Goal: Information Seeking & Learning: Learn about a topic

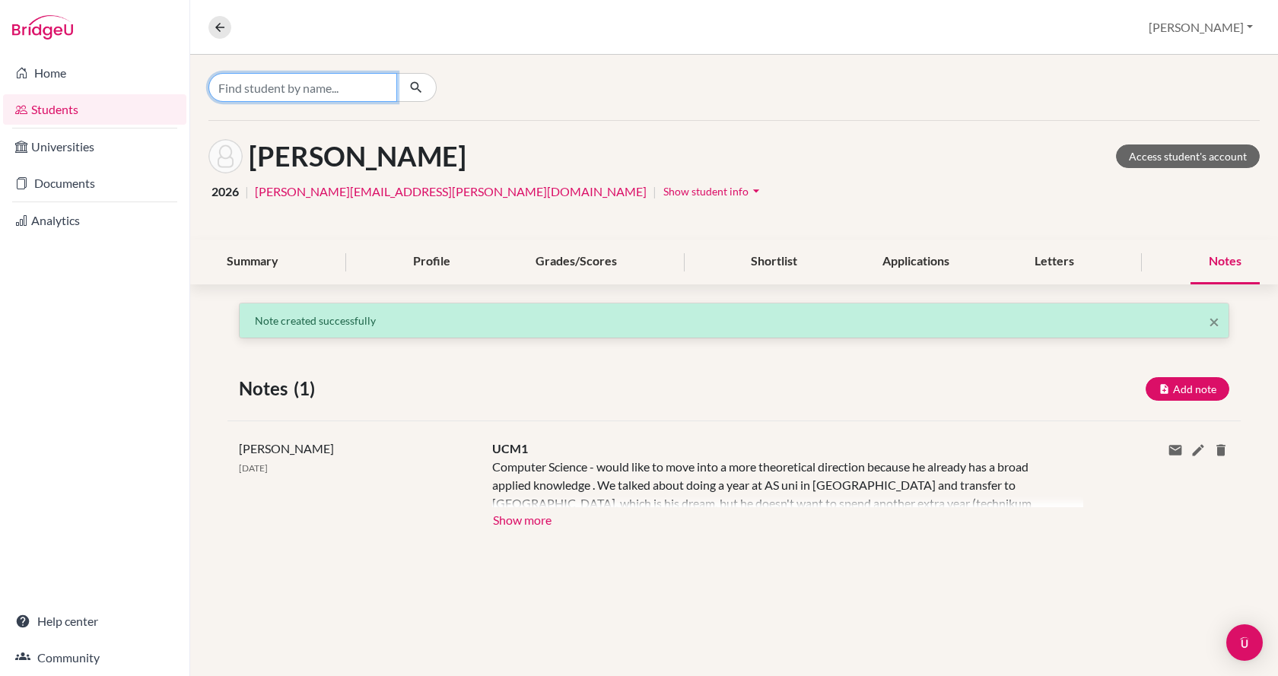
click at [387, 81] on input "Find student by name..." at bounding box center [302, 87] width 189 height 29
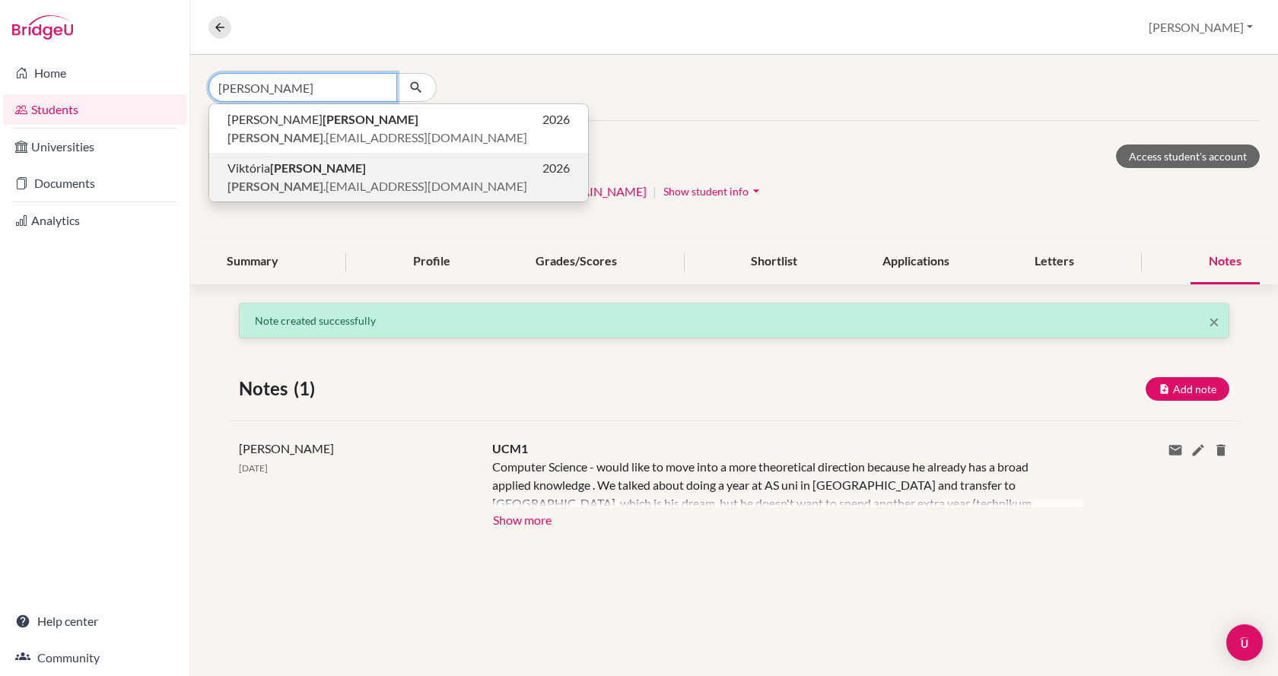
type input "[PERSON_NAME]"
click at [341, 173] on p "[PERSON_NAME] 2026" at bounding box center [398, 168] width 342 height 18
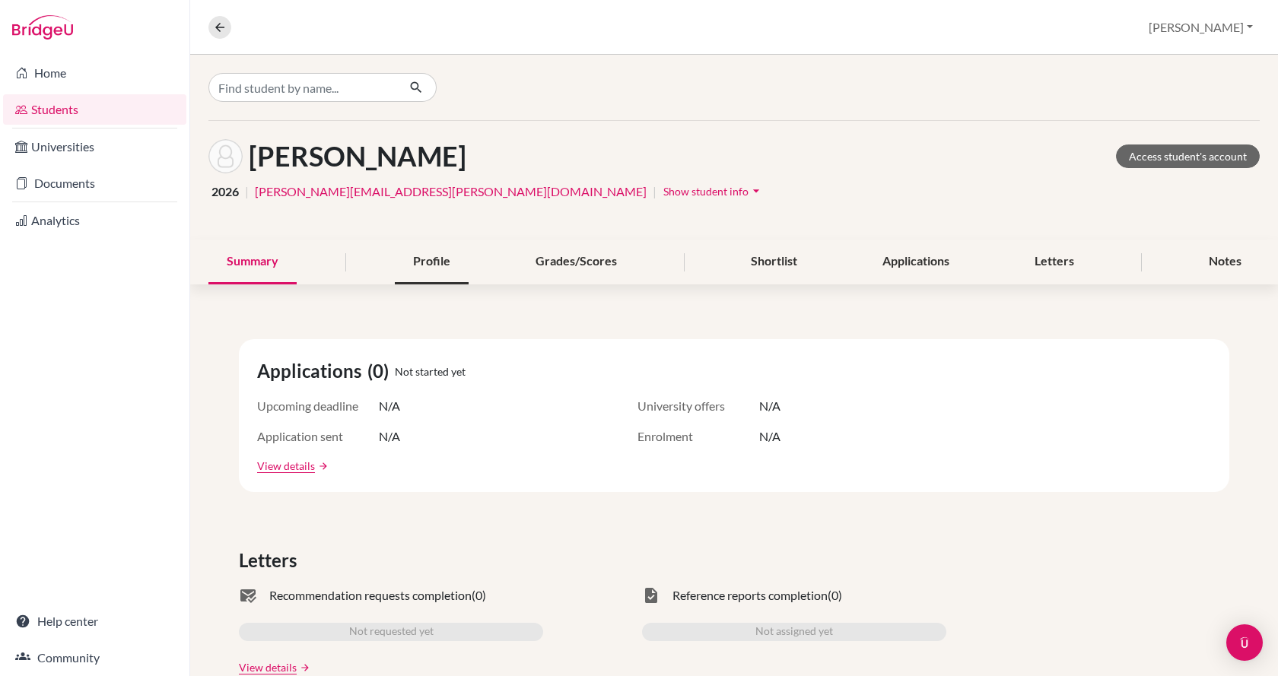
click at [440, 265] on div "Profile" at bounding box center [432, 262] width 74 height 45
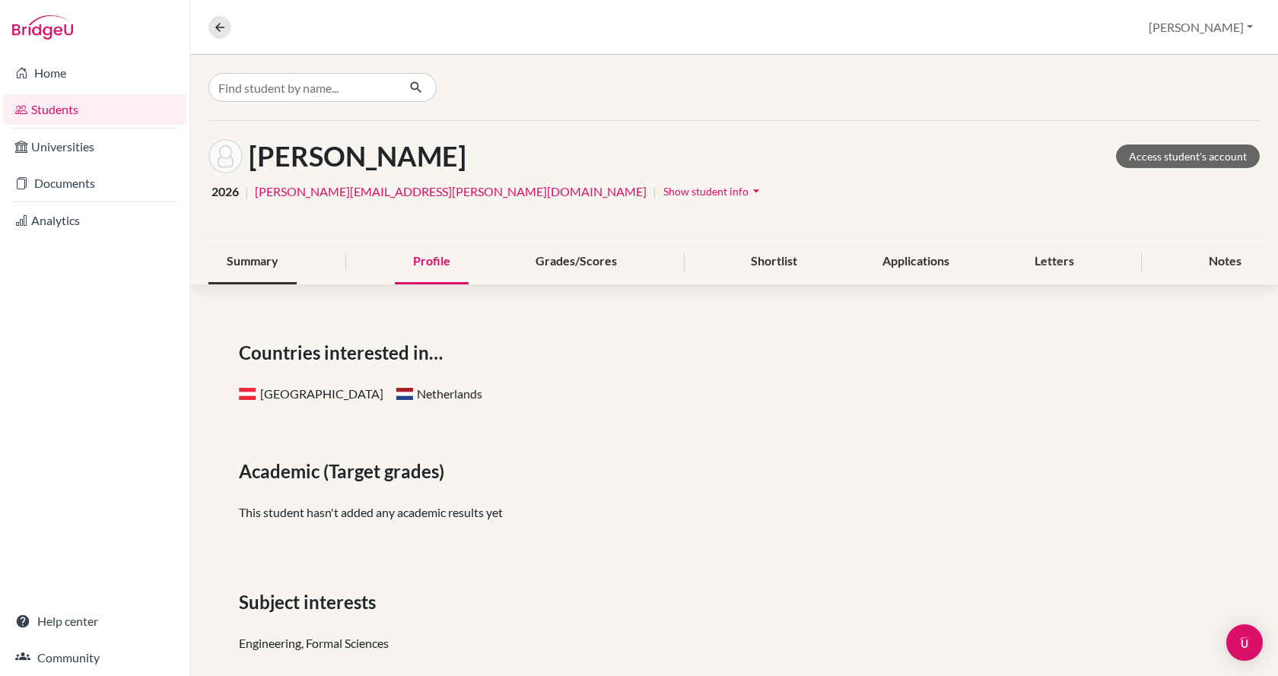
click at [281, 263] on div "Summary" at bounding box center [252, 262] width 88 height 45
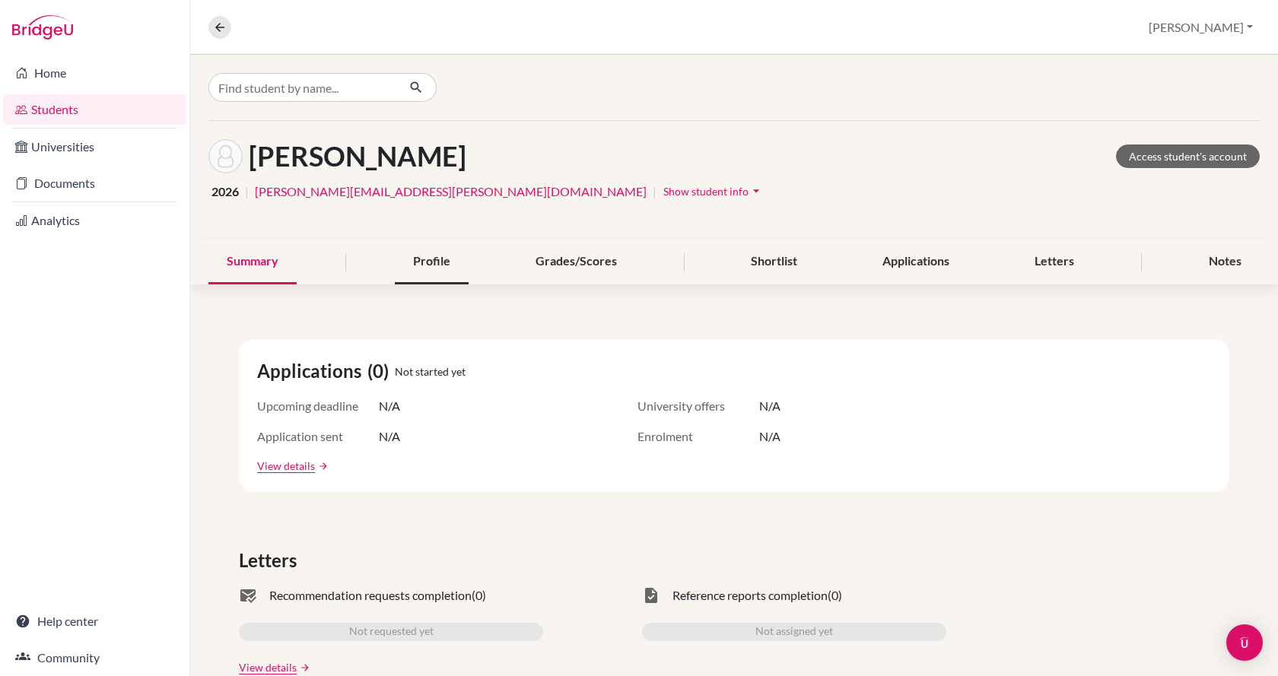
click at [444, 257] on div "Profile" at bounding box center [432, 262] width 74 height 45
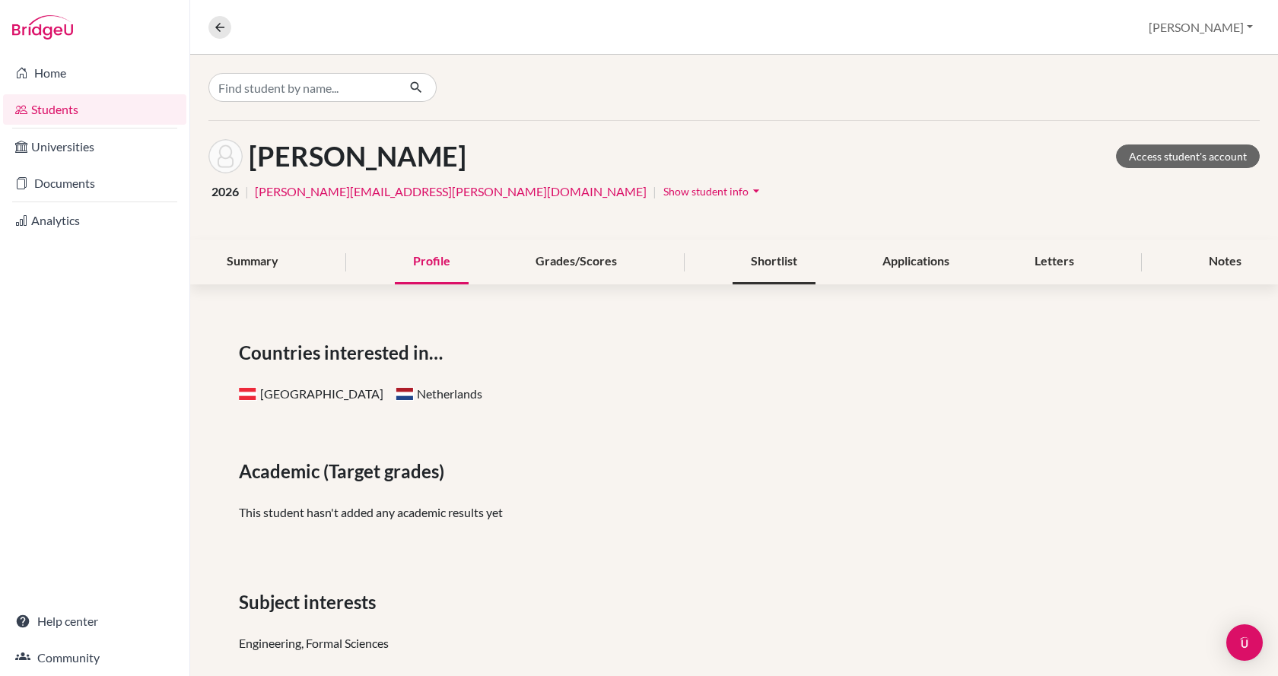
click at [773, 268] on div "Shortlist" at bounding box center [773, 262] width 83 height 45
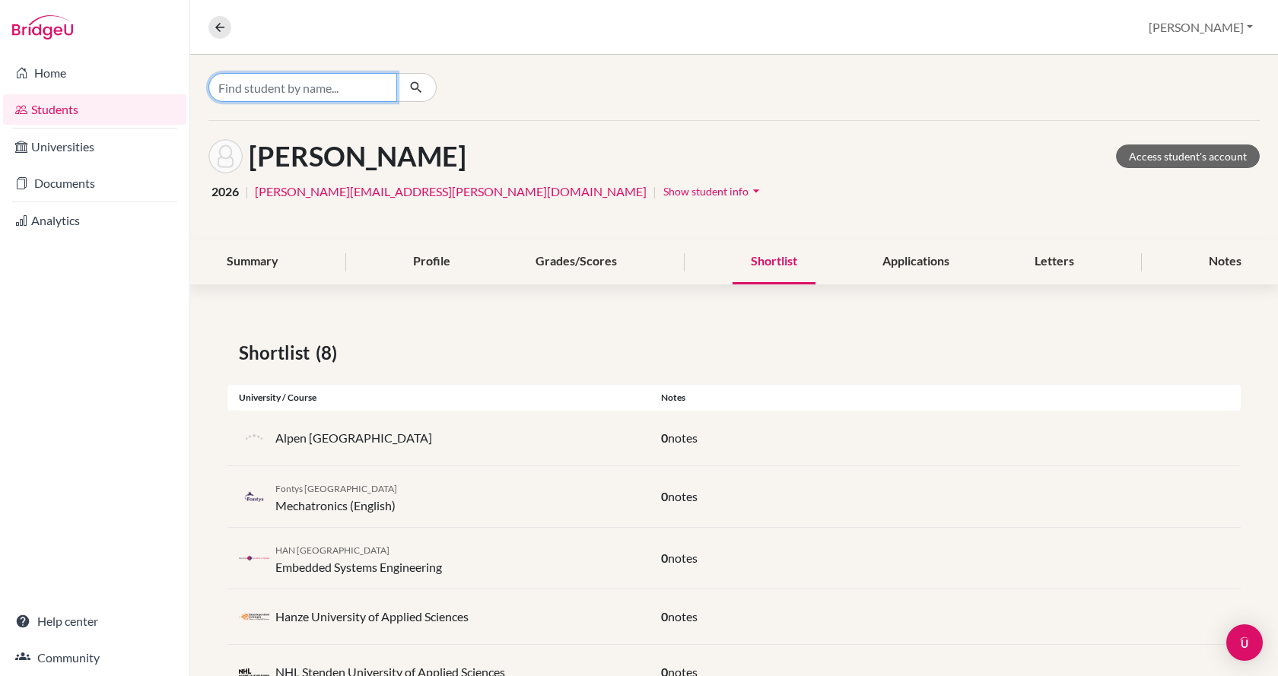
click at [262, 91] on input "Find student by name..." at bounding box center [302, 87] width 189 height 29
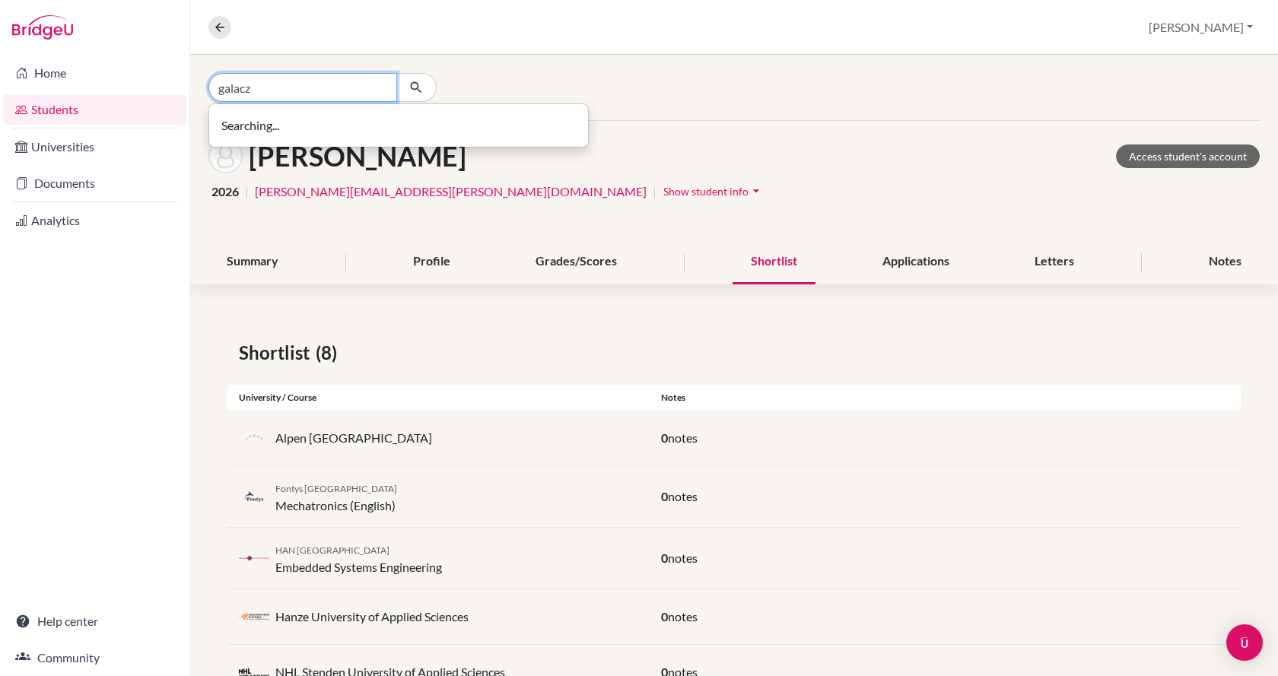
type input "galacz"
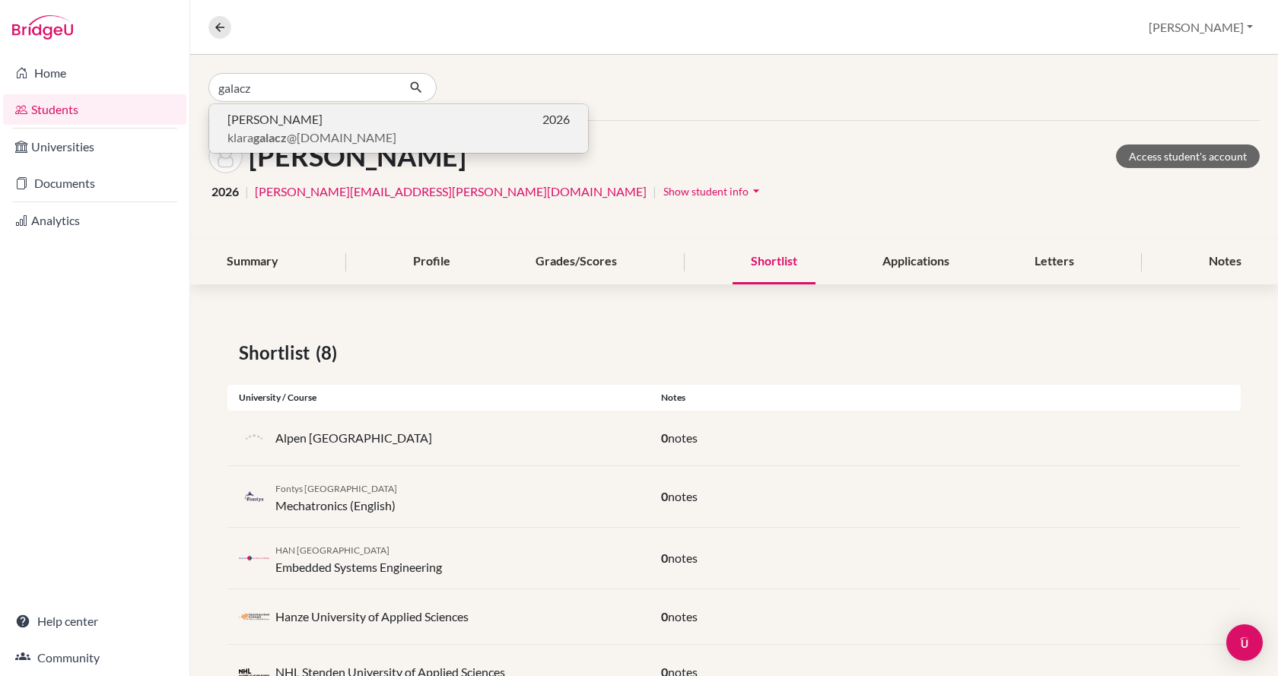
click at [272, 120] on span "[PERSON_NAME]" at bounding box center [274, 119] width 95 height 18
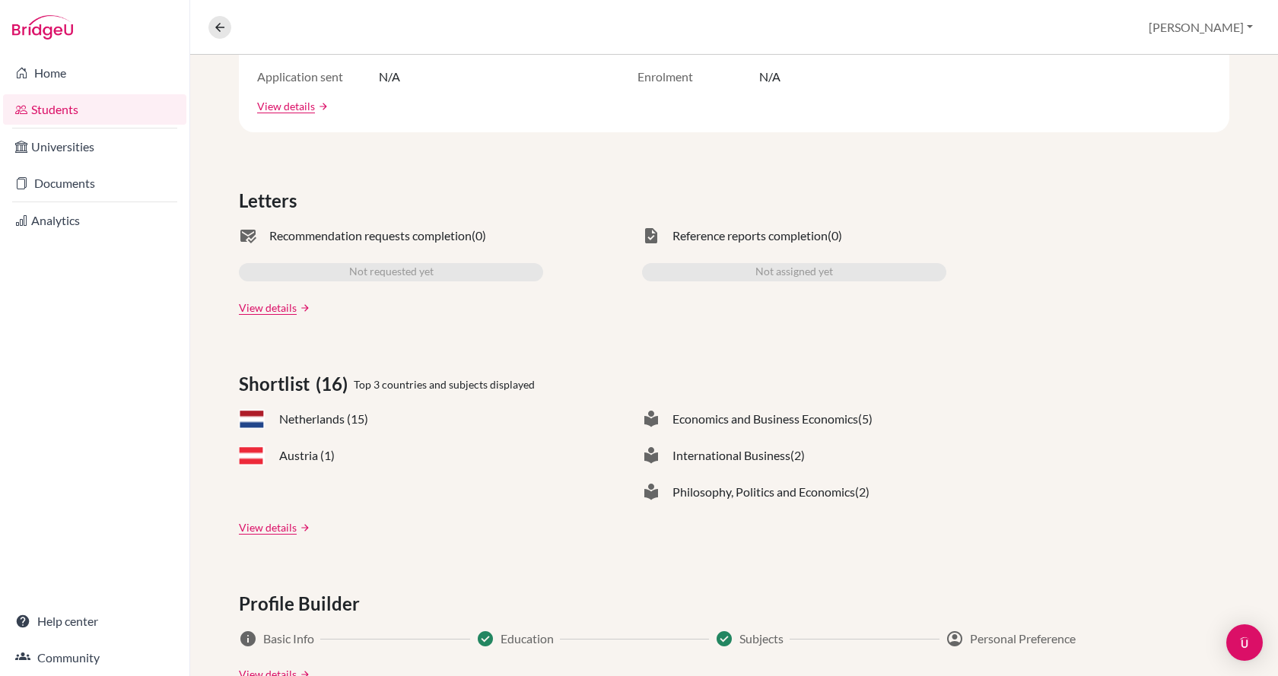
scroll to position [380, 0]
